Goal: Information Seeking & Learning: Learn about a topic

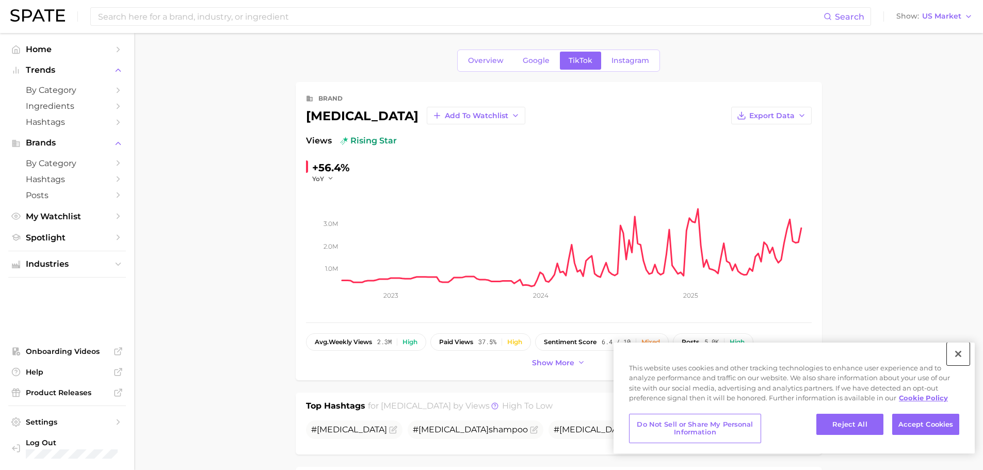
click at [965, 354] on button "Close" at bounding box center [958, 354] width 23 height 23
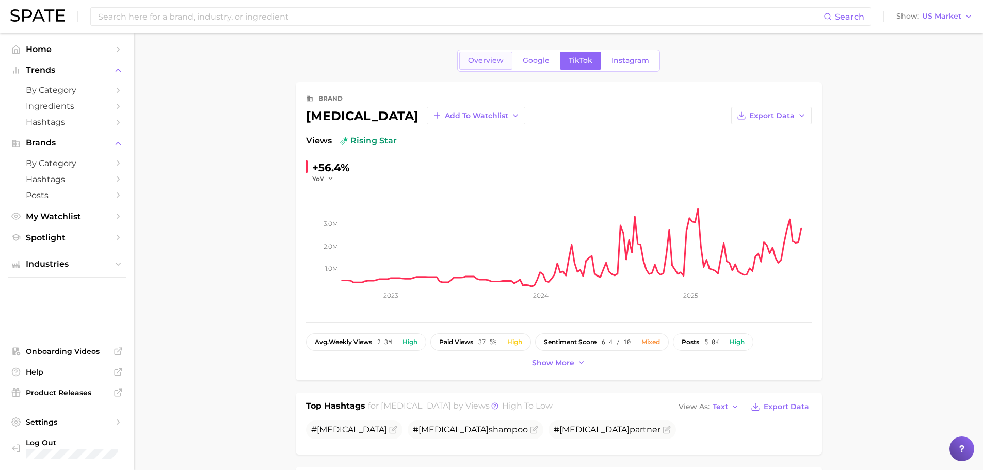
click at [490, 66] on link "Overview" at bounding box center [485, 61] width 53 height 18
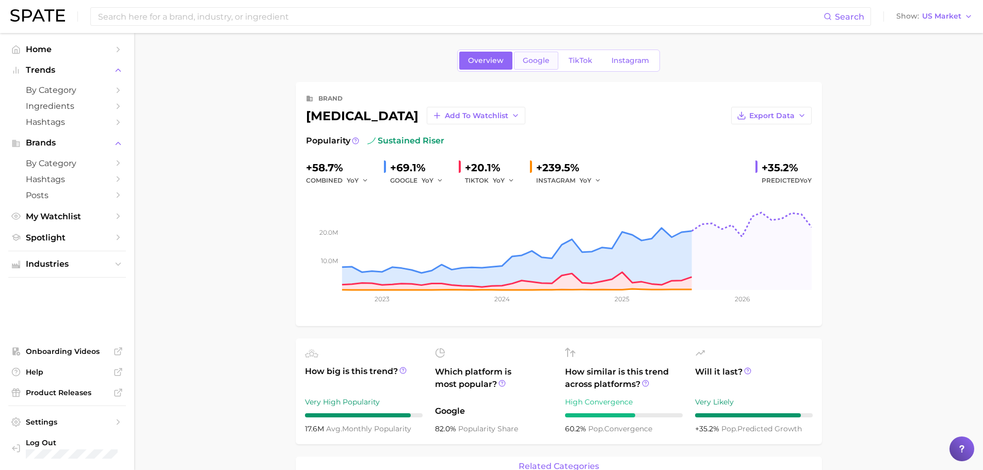
click at [526, 59] on span "Google" at bounding box center [536, 60] width 27 height 9
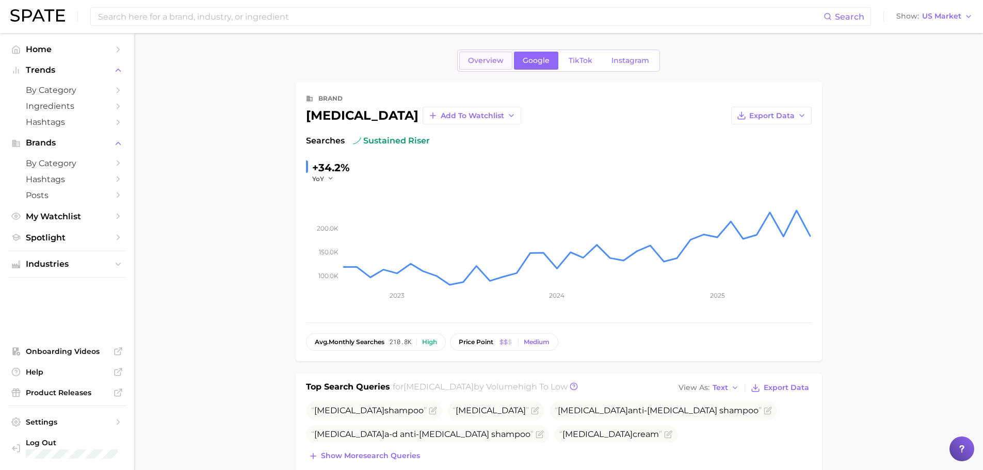
click at [496, 61] on span "Overview" at bounding box center [486, 60] width 36 height 9
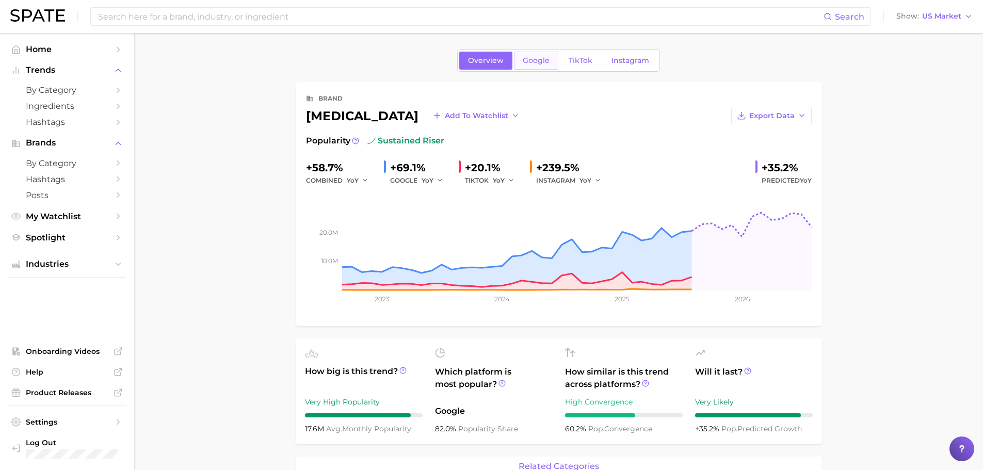
click at [531, 59] on span "Google" at bounding box center [536, 60] width 27 height 9
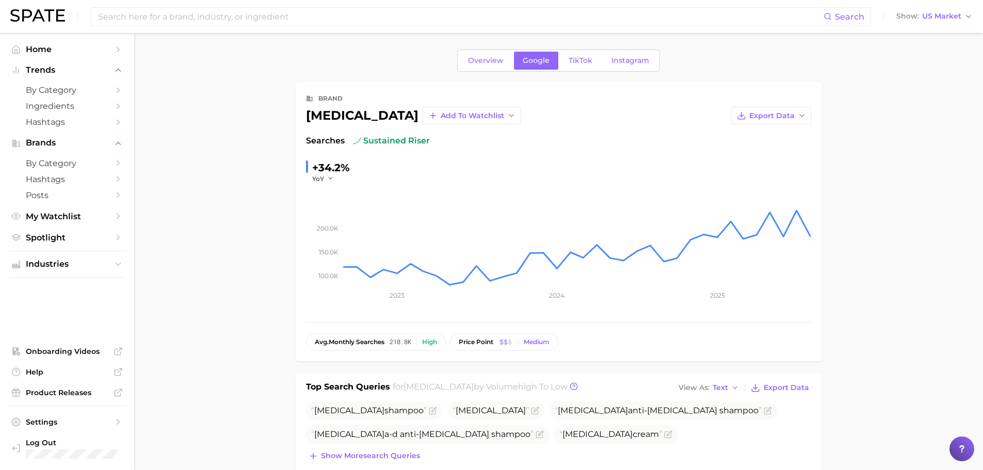
drag, startPoint x: 280, startPoint y: 295, endPoint x: 283, endPoint y: 301, distance: 7.2
click at [591, 56] on span "TikTok" at bounding box center [581, 60] width 24 height 9
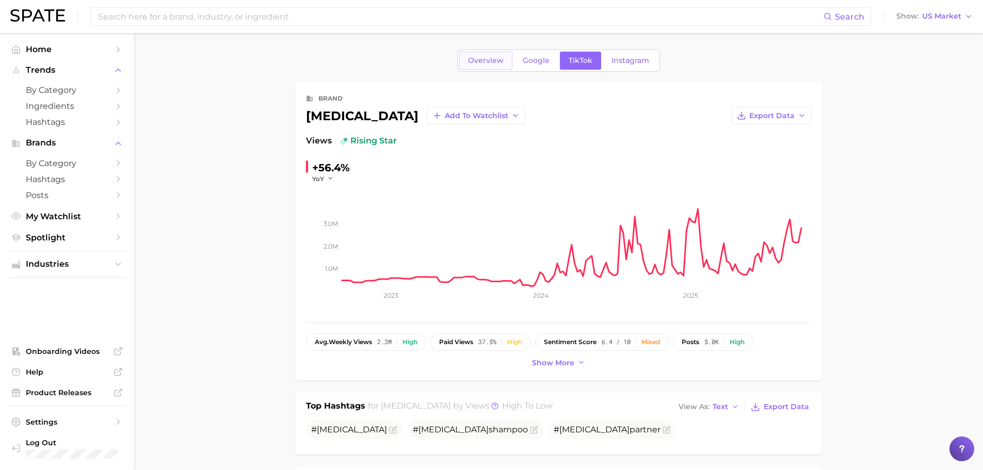
click at [478, 65] on link "Overview" at bounding box center [485, 61] width 53 height 18
